Goal: Navigation & Orientation: Understand site structure

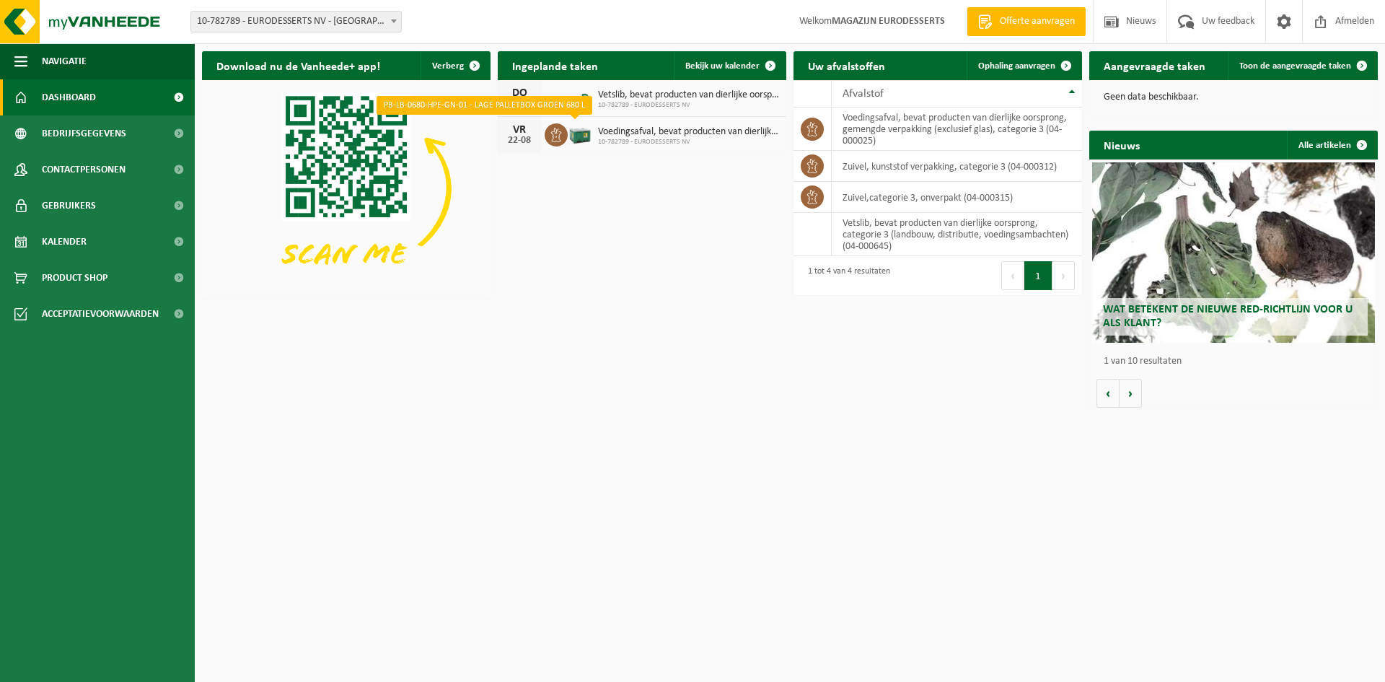
click at [586, 133] on img at bounding box center [580, 133] width 25 height 25
click at [525, 132] on div "VR" at bounding box center [519, 130] width 29 height 12
click at [610, 136] on span "Voedingsafval, bevat producten van dierlijke oorsprong, gemengde verpakking (ex…" at bounding box center [688, 132] width 181 height 12
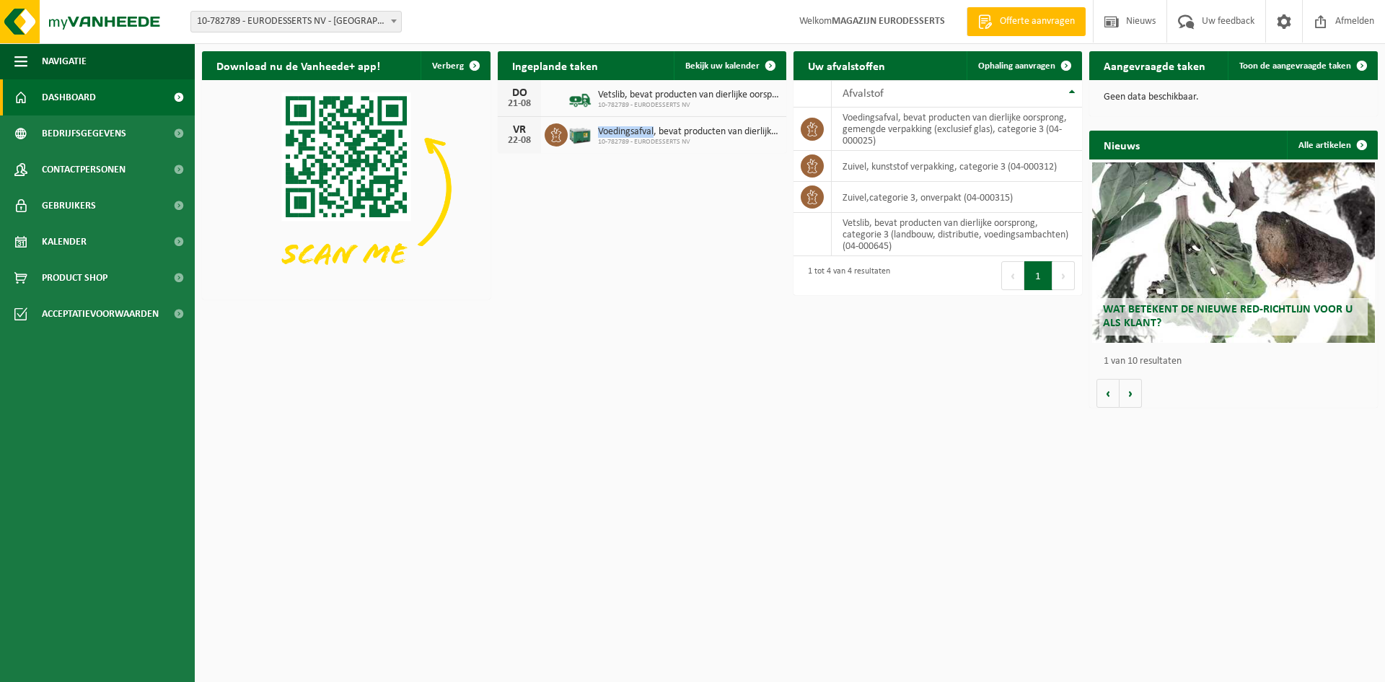
click at [610, 136] on span "Voedingsafval, bevat producten van dierlijke oorsprong, gemengde verpakking (ex…" at bounding box center [688, 132] width 181 height 12
click at [771, 65] on span at bounding box center [770, 65] width 29 height 29
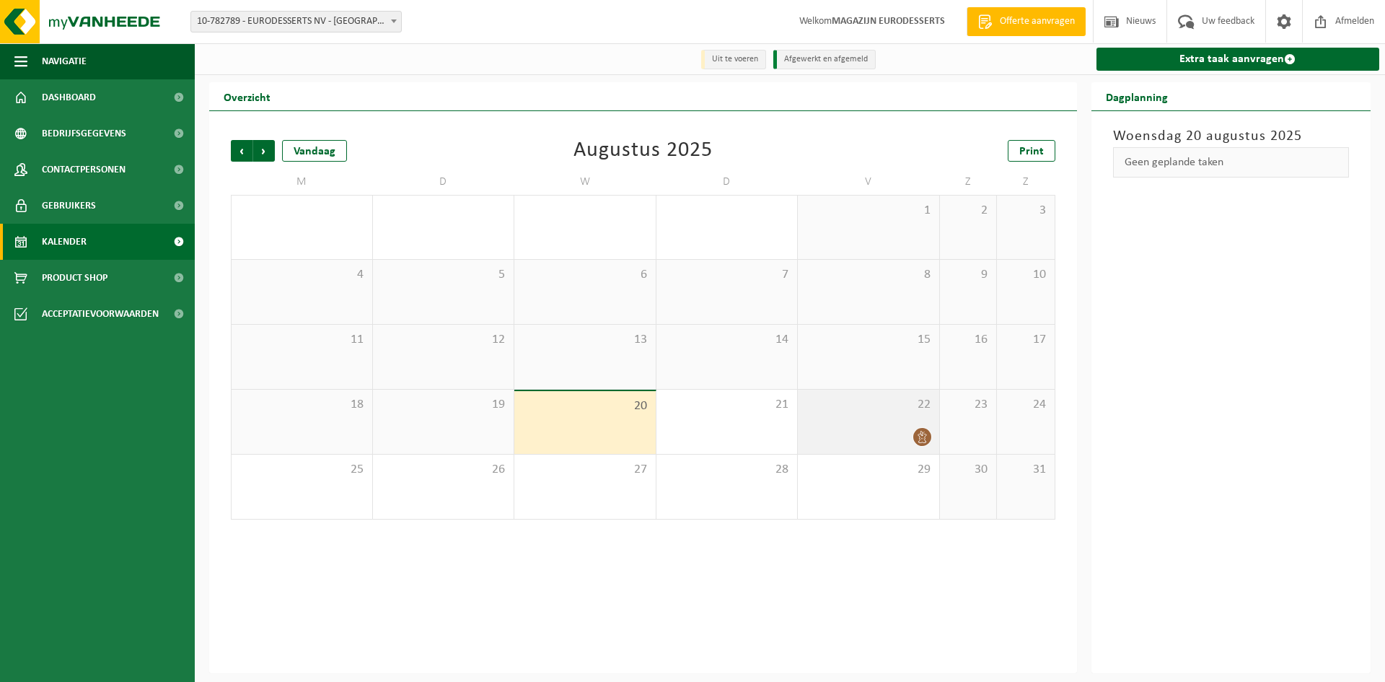
click at [923, 436] on icon at bounding box center [922, 437] width 12 height 12
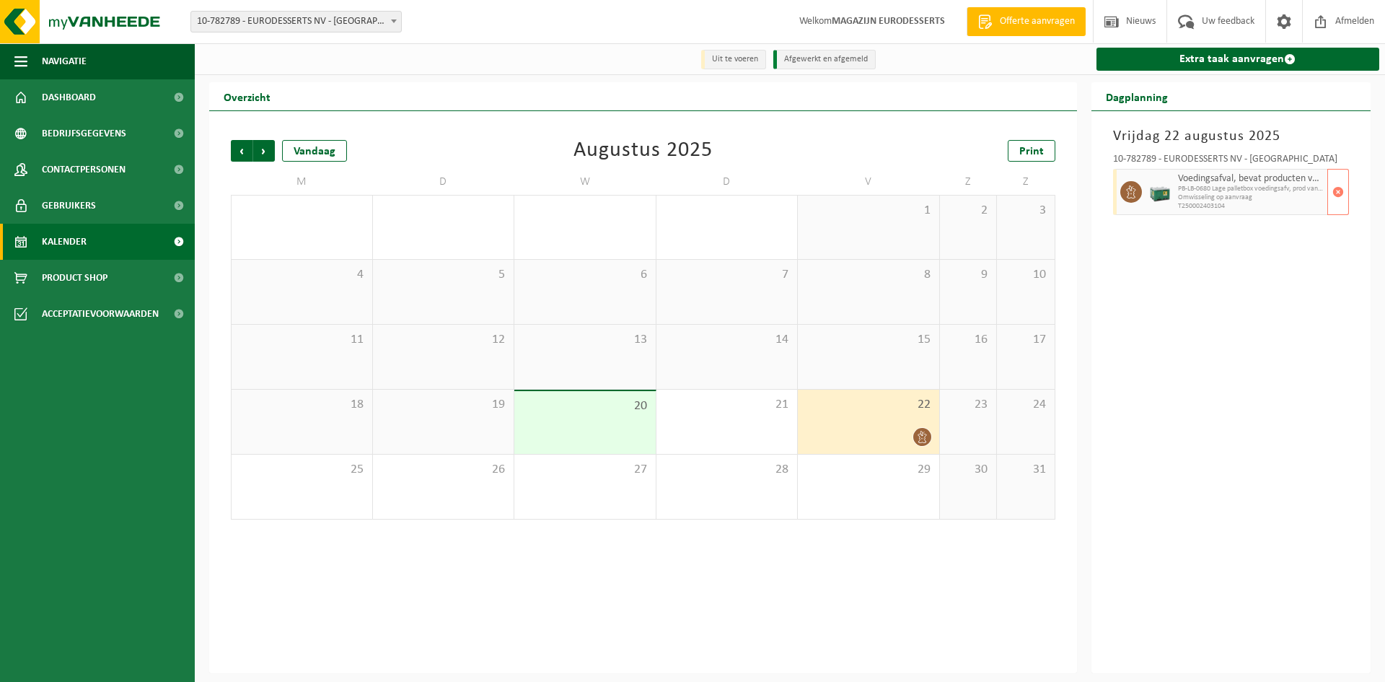
click at [1214, 192] on span "PB-LB-0680 Lage palletbox voedingsafv, prod van dierl oorspr" at bounding box center [1251, 189] width 146 height 9
click at [1231, 23] on span "Uw feedback" at bounding box center [1228, 21] width 60 height 43
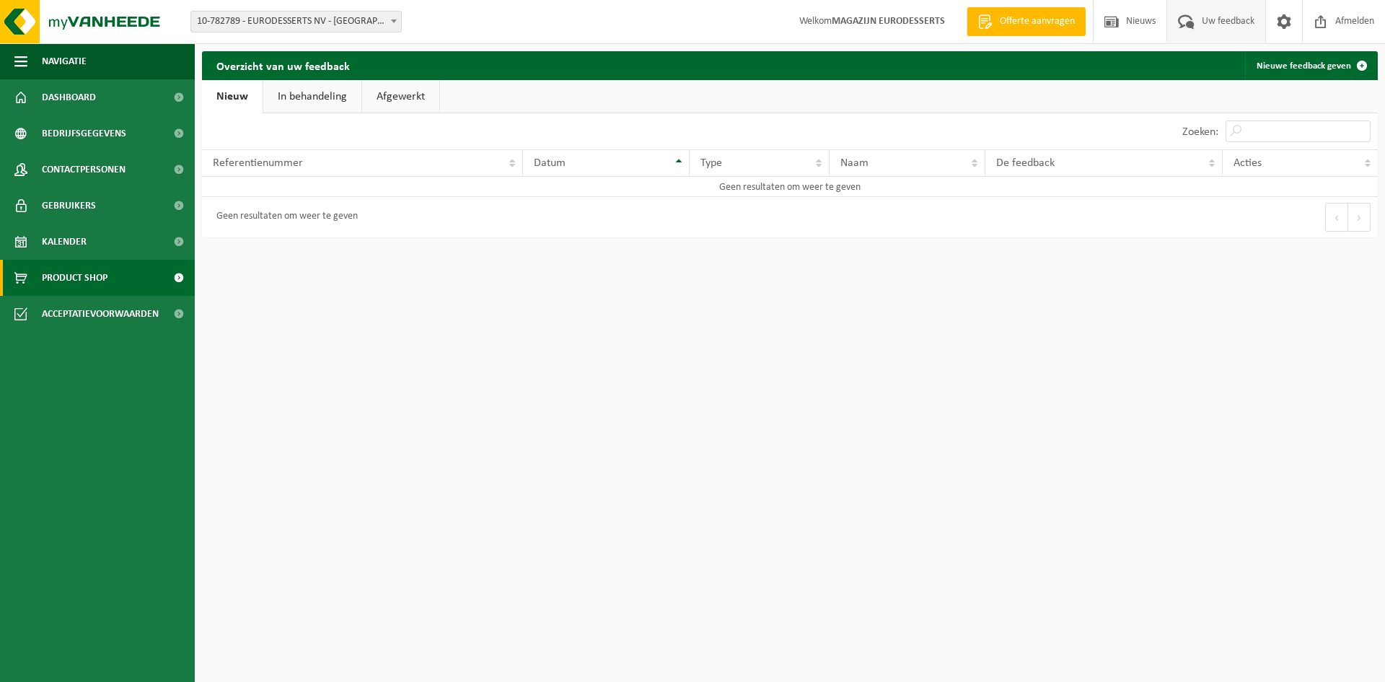
click at [88, 276] on span "Product Shop" at bounding box center [75, 278] width 66 height 36
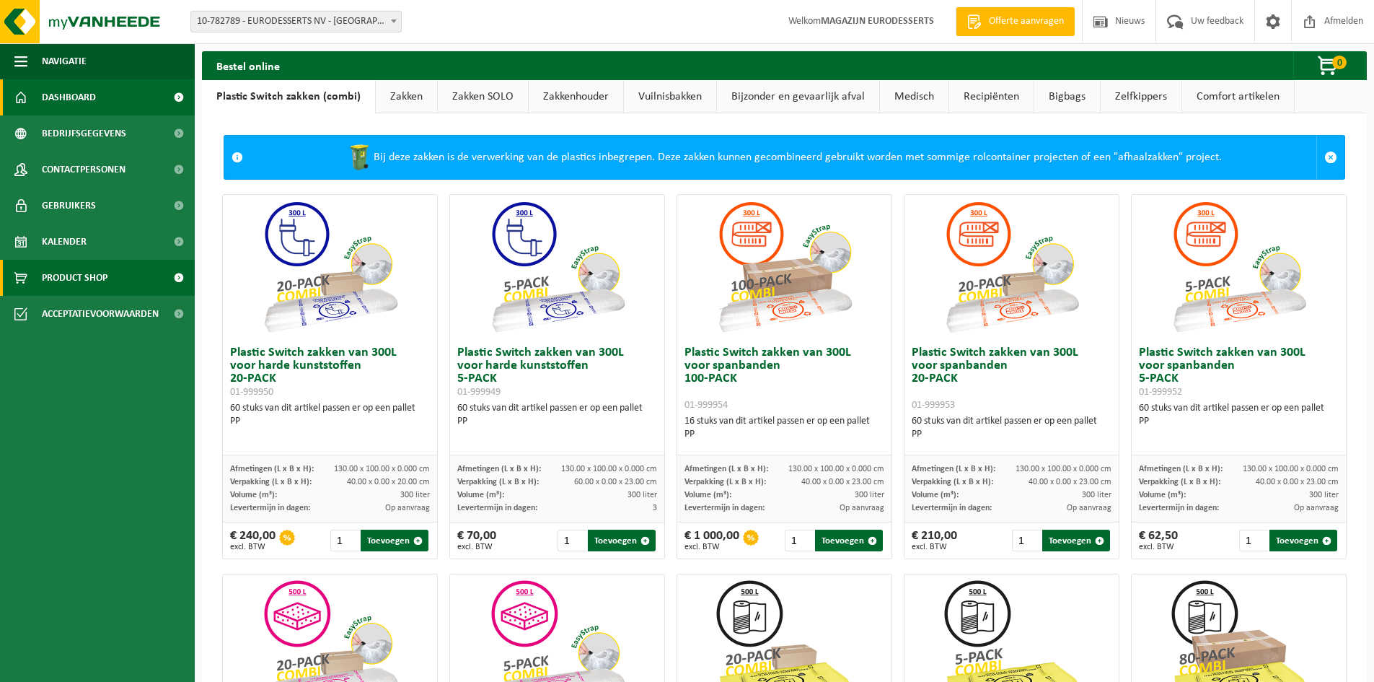
click at [90, 100] on span "Dashboard" at bounding box center [69, 97] width 54 height 36
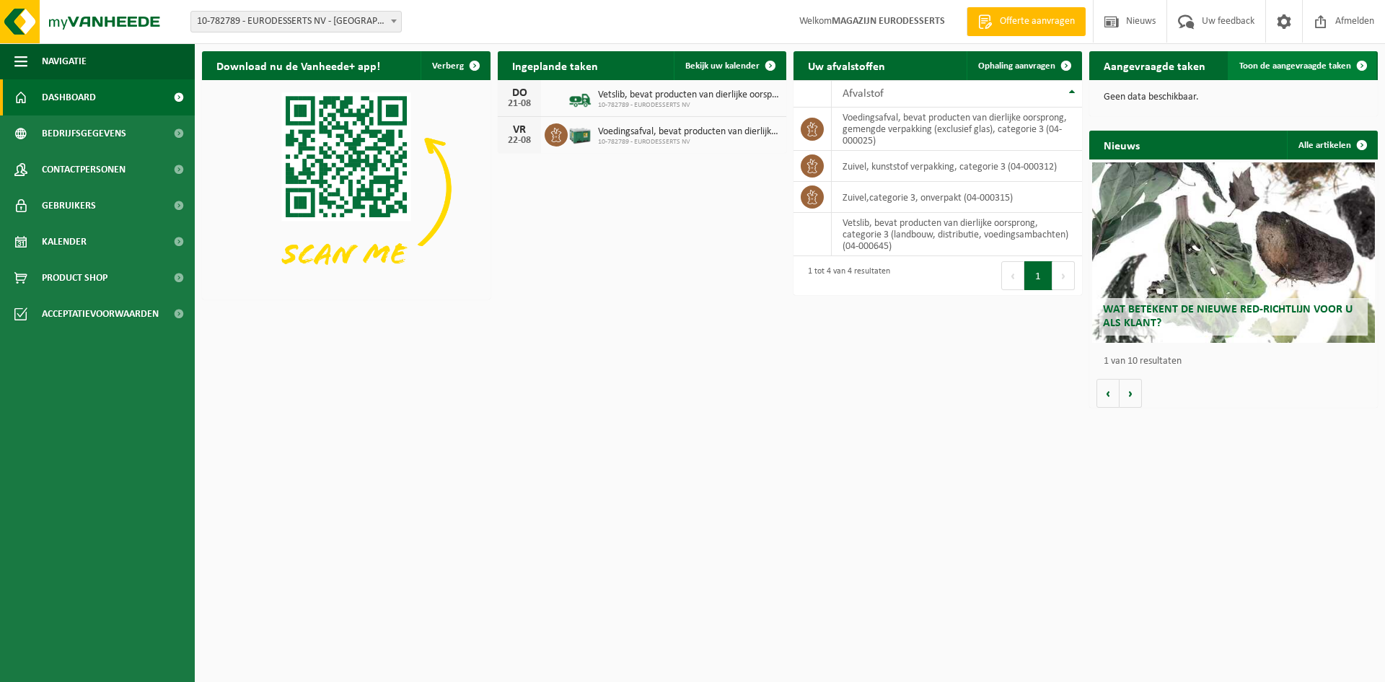
click at [1363, 62] on span at bounding box center [1362, 65] width 29 height 29
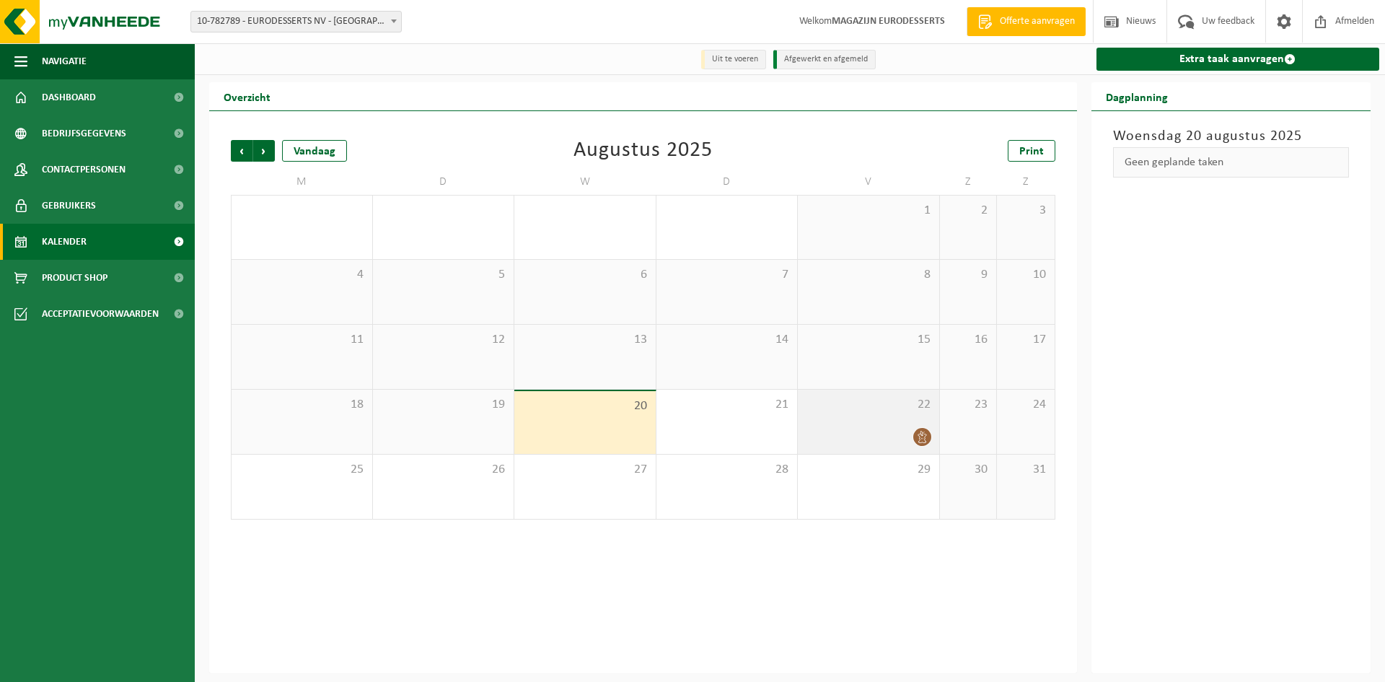
click at [850, 421] on div "22" at bounding box center [868, 422] width 141 height 64
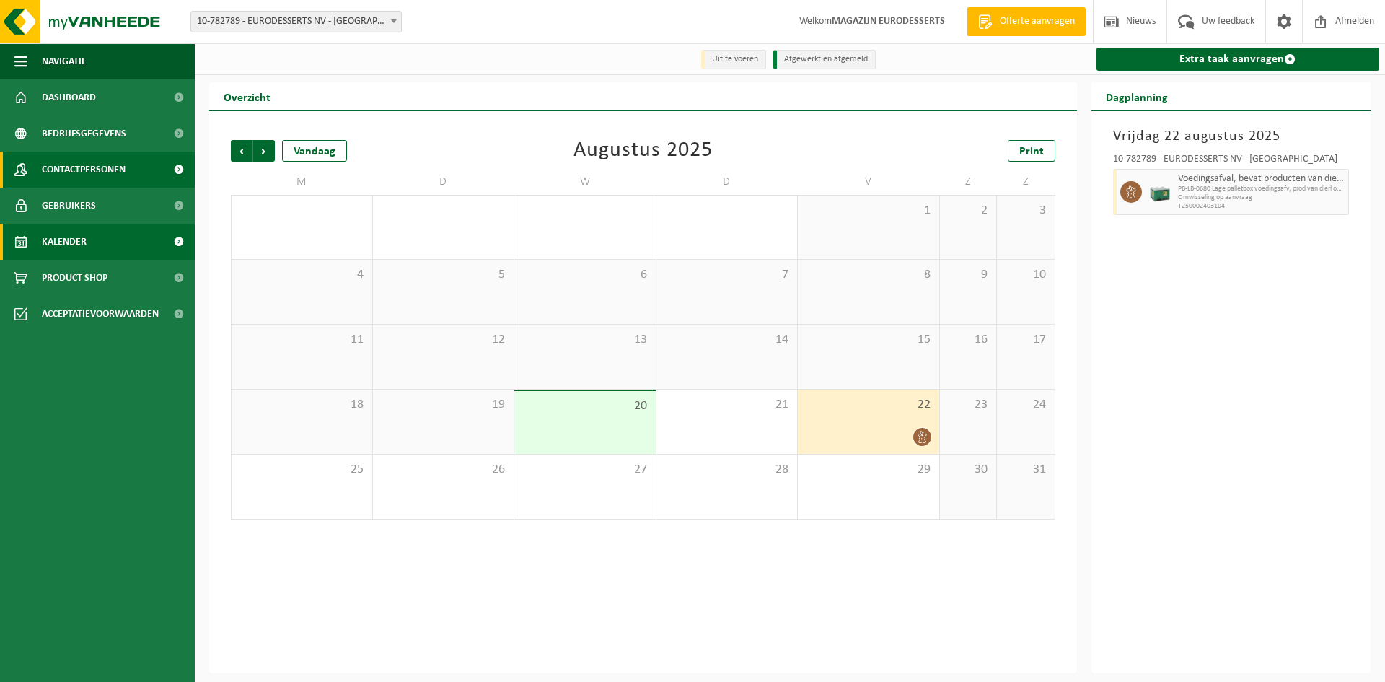
click at [90, 172] on span "Contactpersonen" at bounding box center [84, 169] width 84 height 36
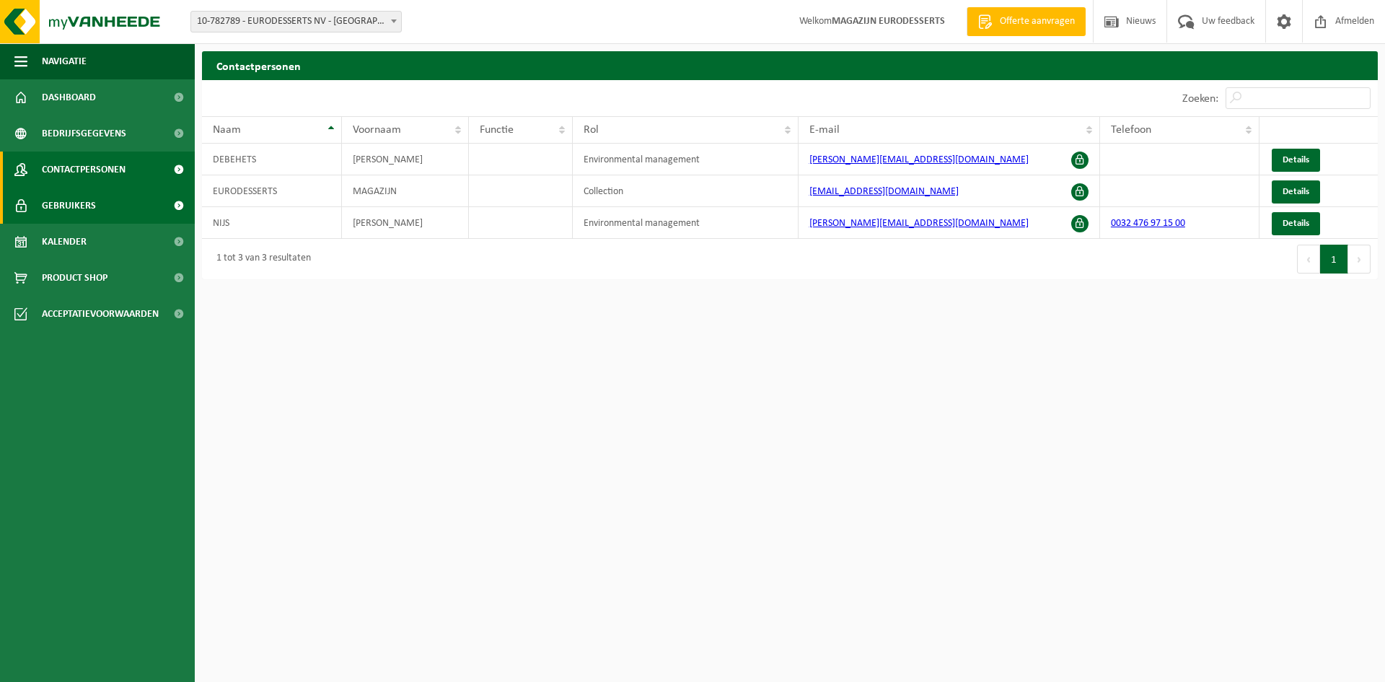
click at [82, 203] on span "Gebruikers" at bounding box center [69, 206] width 54 height 36
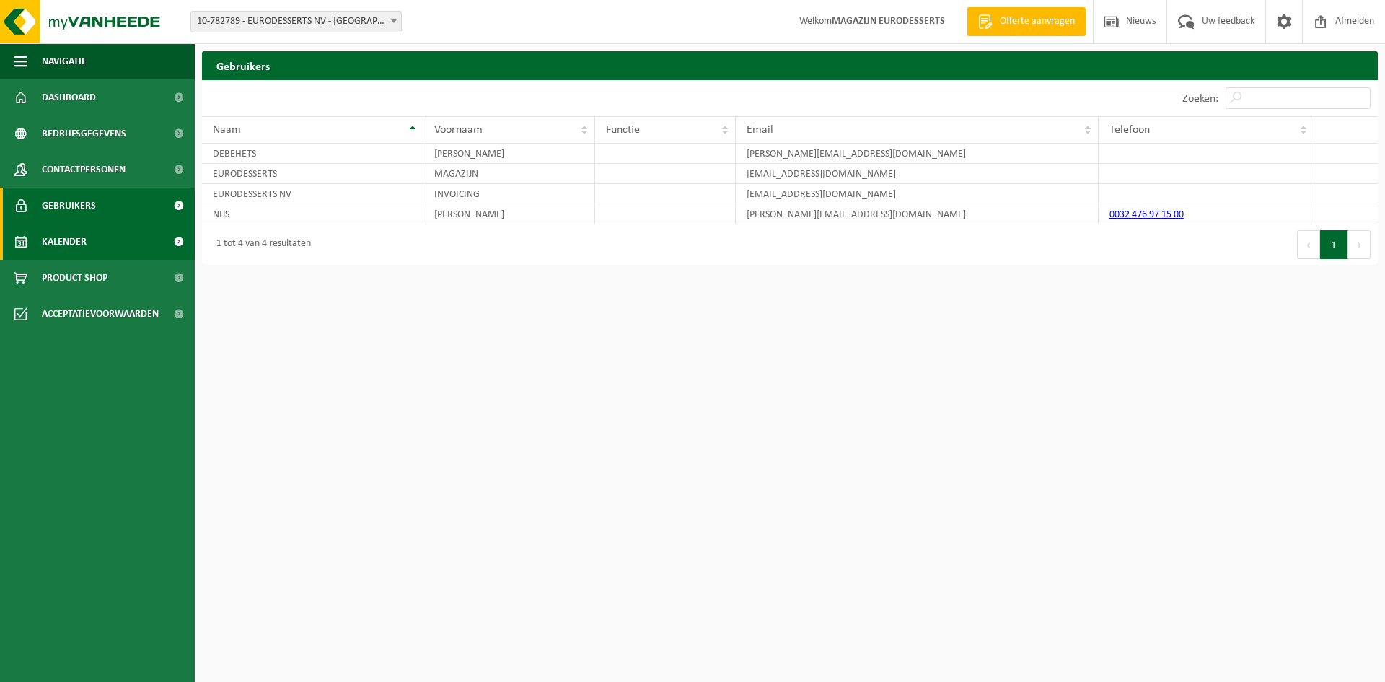
click at [71, 245] on span "Kalender" at bounding box center [64, 242] width 45 height 36
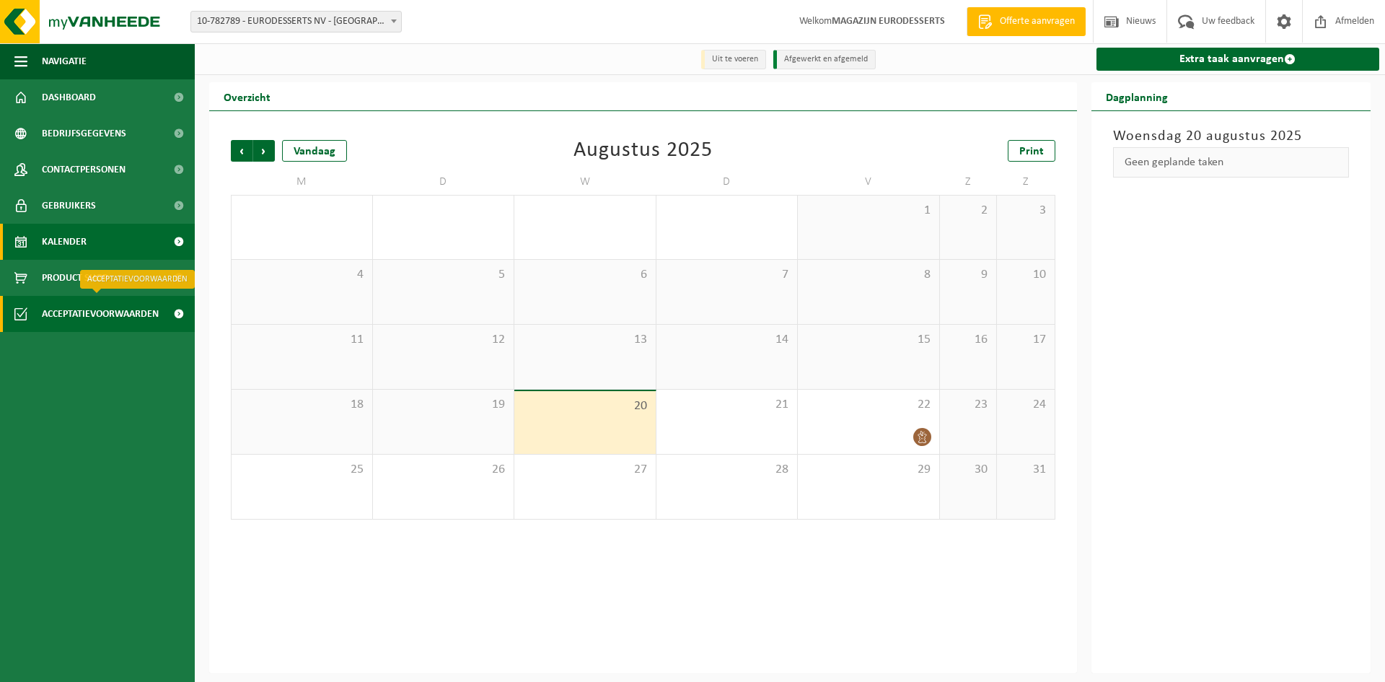
click at [83, 315] on span "Acceptatievoorwaarden" at bounding box center [100, 314] width 117 height 36
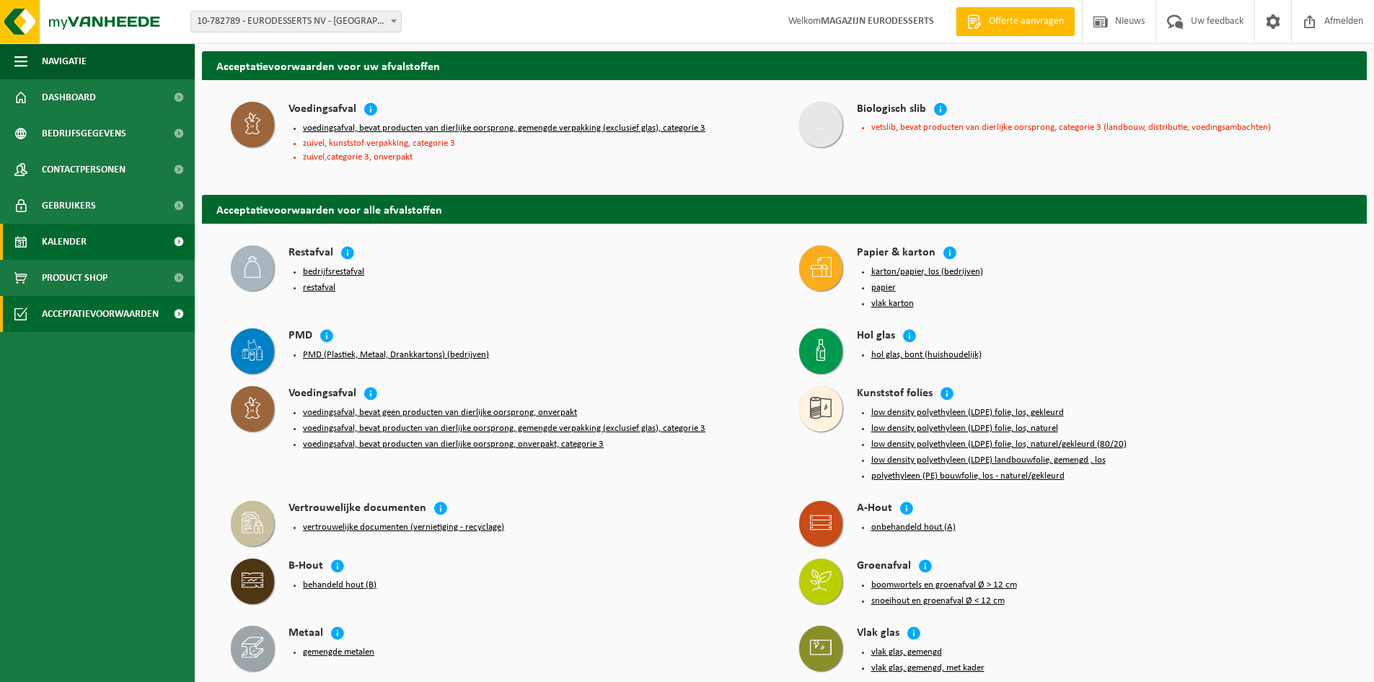
click at [79, 237] on span "Kalender" at bounding box center [64, 242] width 45 height 36
